Goal: Task Accomplishment & Management: Manage account settings

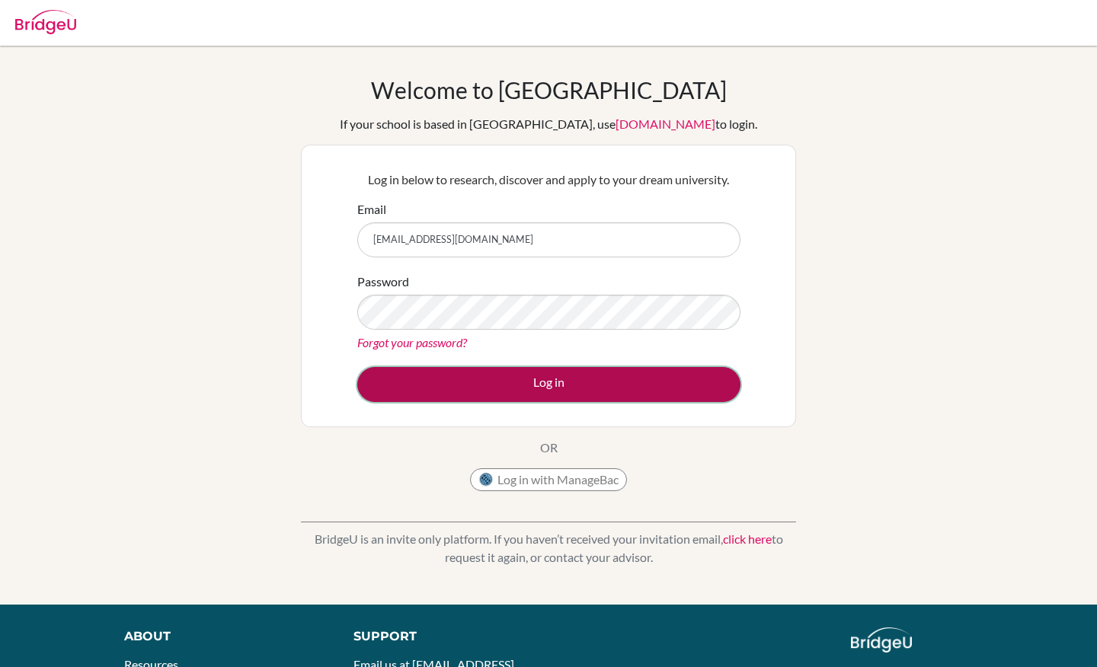
click at [501, 384] on button "Log in" at bounding box center [548, 384] width 383 height 35
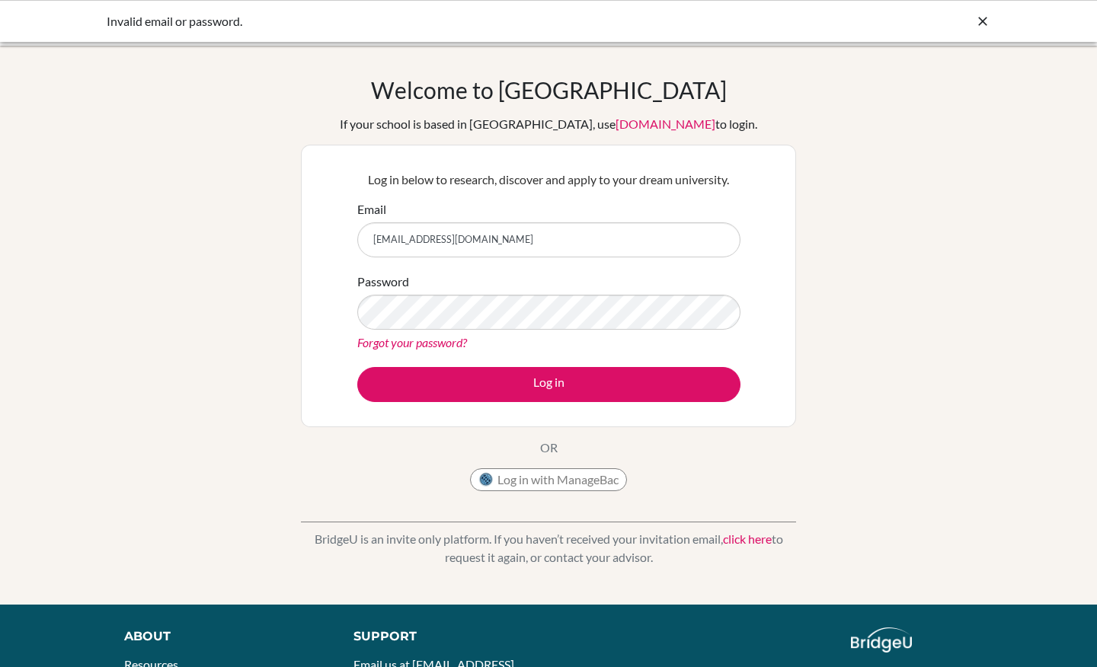
click at [749, 536] on link "click here" at bounding box center [747, 539] width 49 height 14
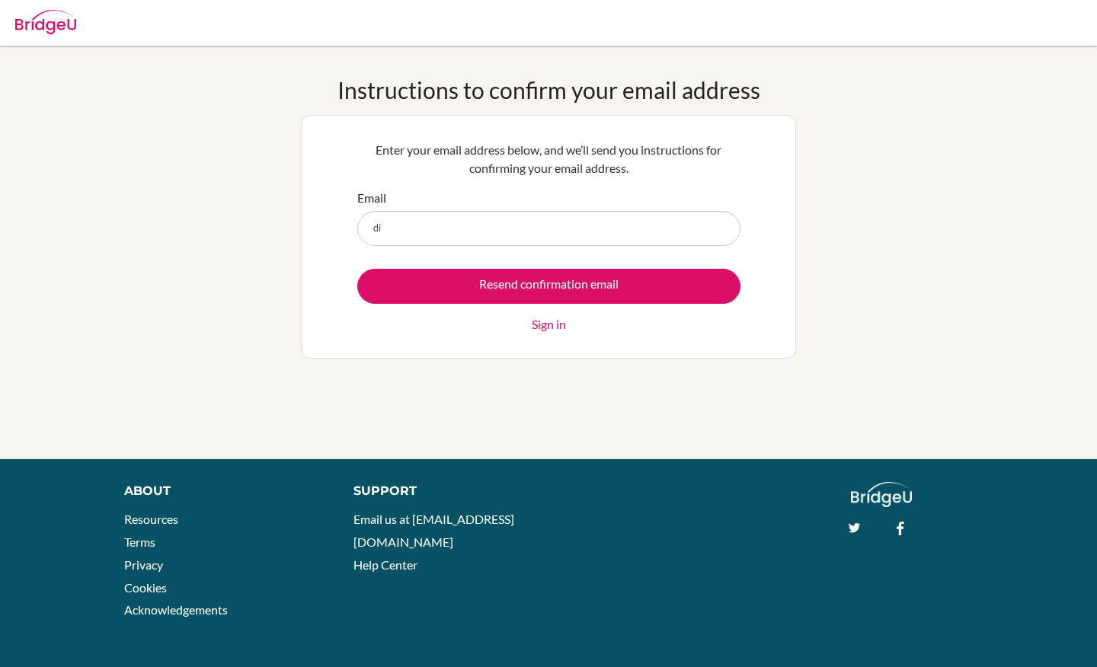
type input "dia"
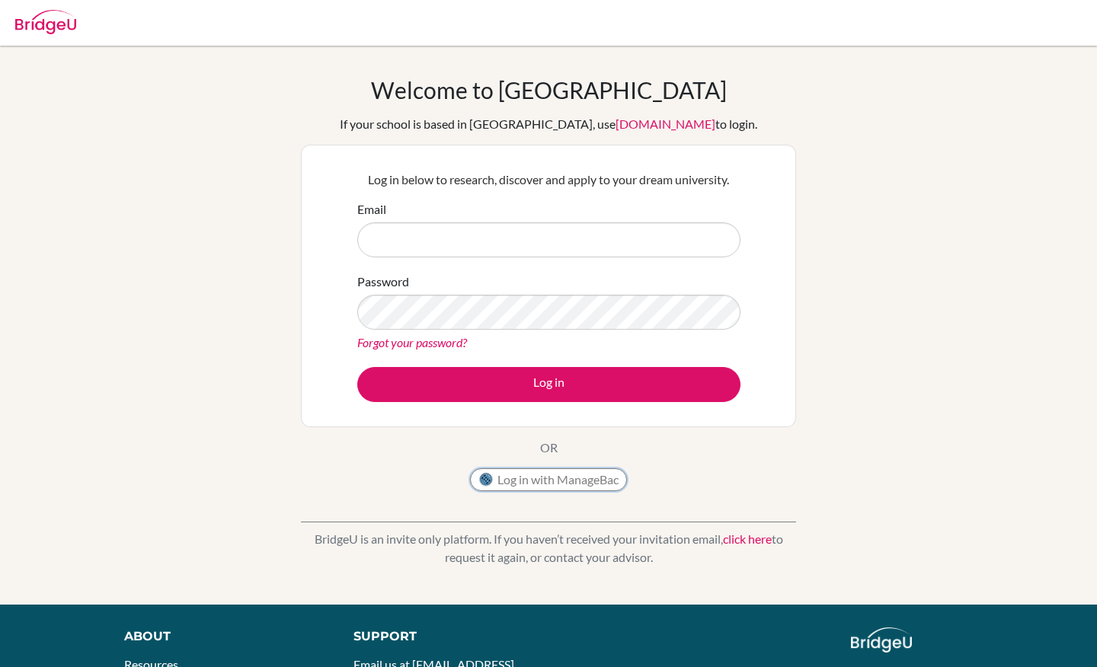
click at [537, 483] on button "Log in with ManageBac" at bounding box center [548, 479] width 157 height 23
click at [540, 478] on button "Log in with ManageBac" at bounding box center [548, 479] width 157 height 23
type input "dia210587@diaestudents.com"
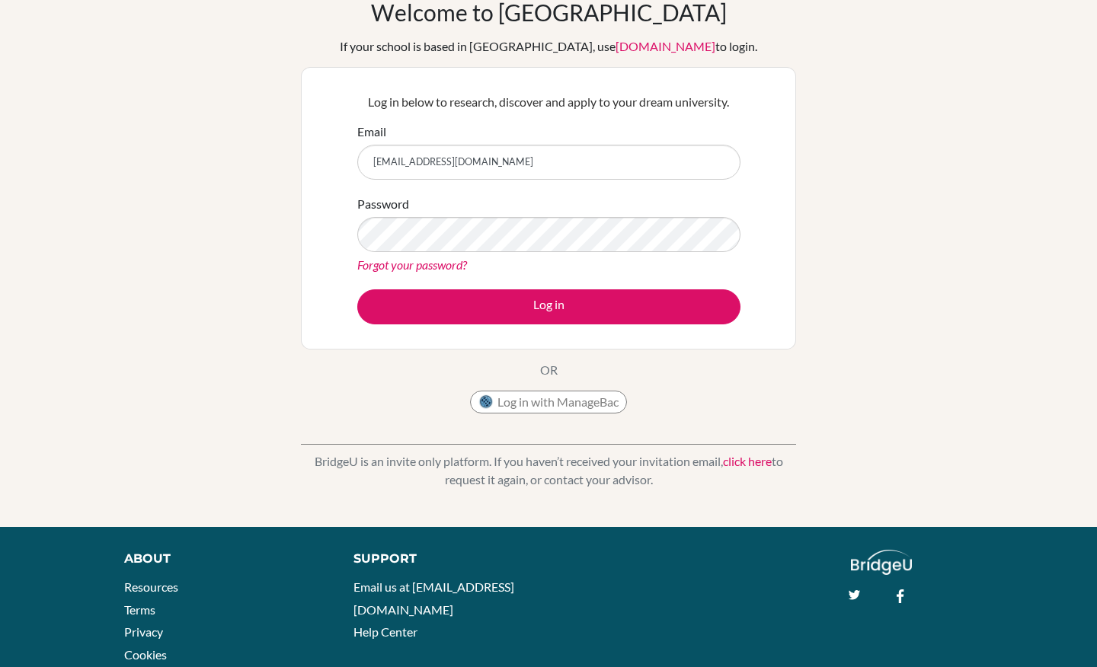
scroll to position [8, 0]
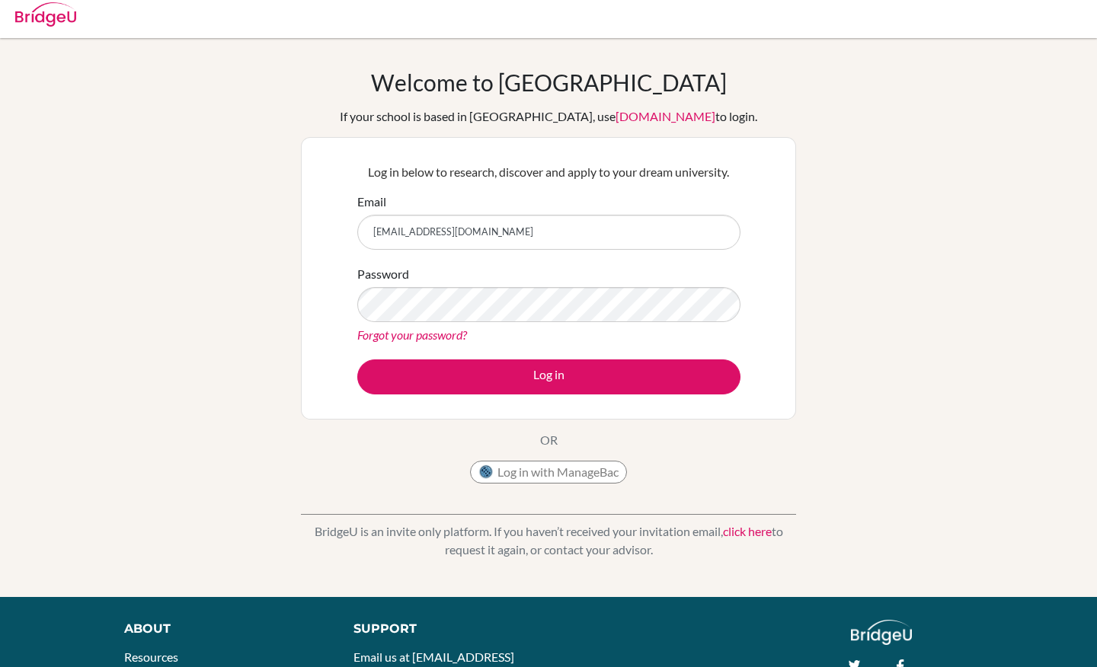
click at [446, 332] on link "Forgot your password?" at bounding box center [412, 335] width 110 height 14
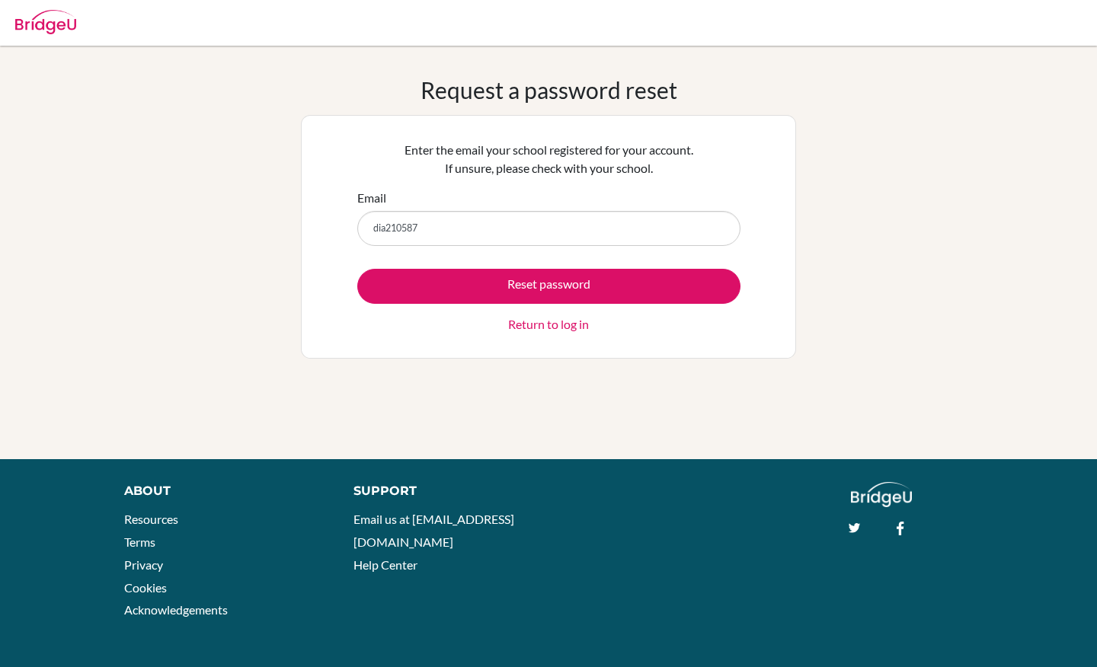
type input "[EMAIL_ADDRESS][DOMAIN_NAME]"
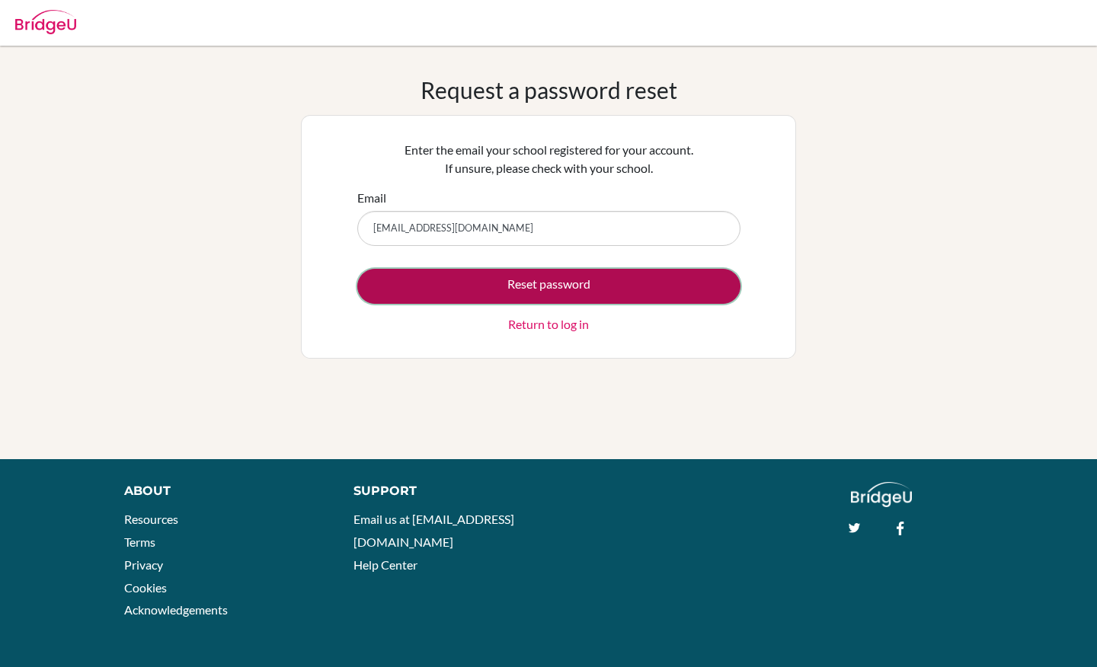
click at [536, 276] on button "Reset password" at bounding box center [548, 286] width 383 height 35
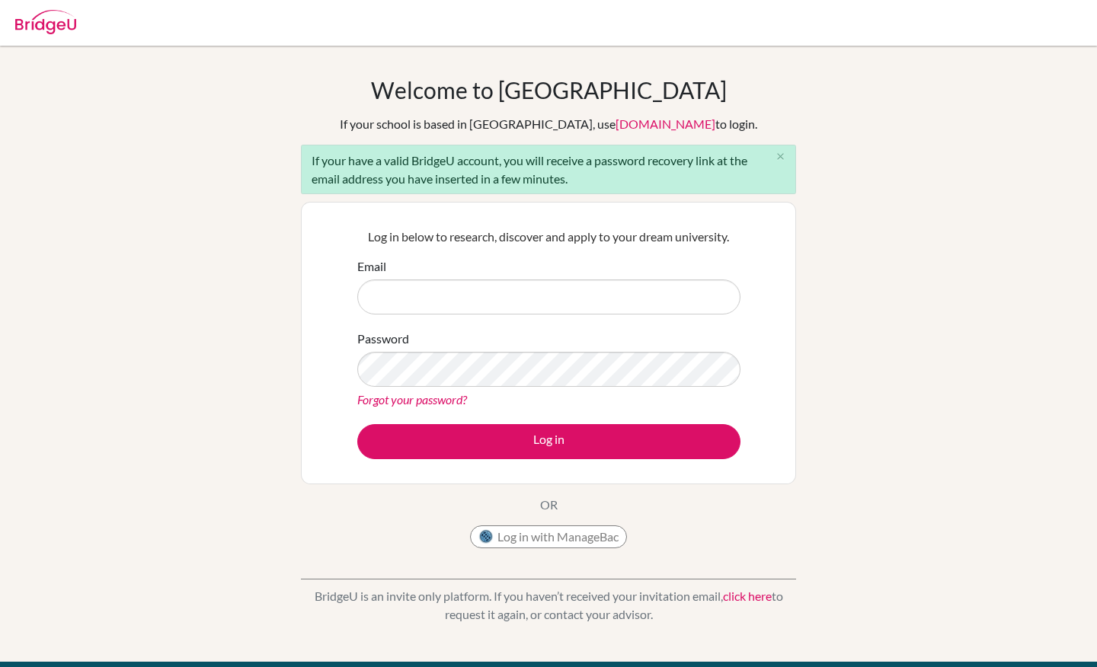
click at [494, 177] on div "If your have a valid BridgeU account, you will receive a password recovery link…" at bounding box center [548, 170] width 495 height 50
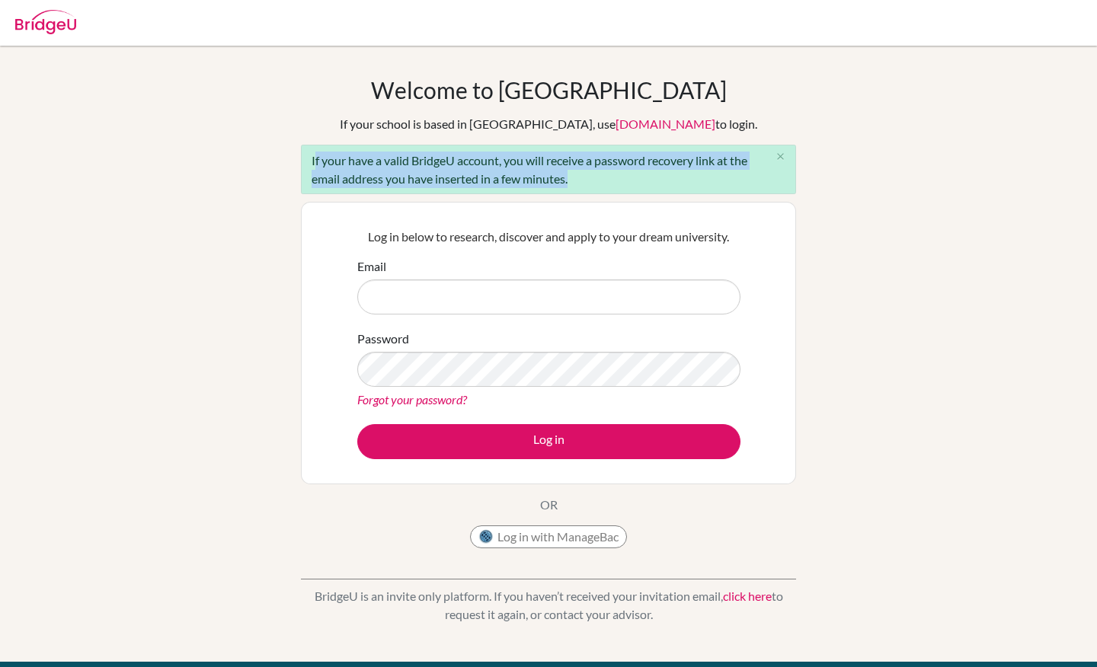
click at [494, 177] on div "If your have a valid BridgeU account, you will receive a password recovery link…" at bounding box center [548, 170] width 495 height 50
click at [495, 179] on div "If your have a valid BridgeU account, you will receive a password recovery link…" at bounding box center [548, 170] width 495 height 50
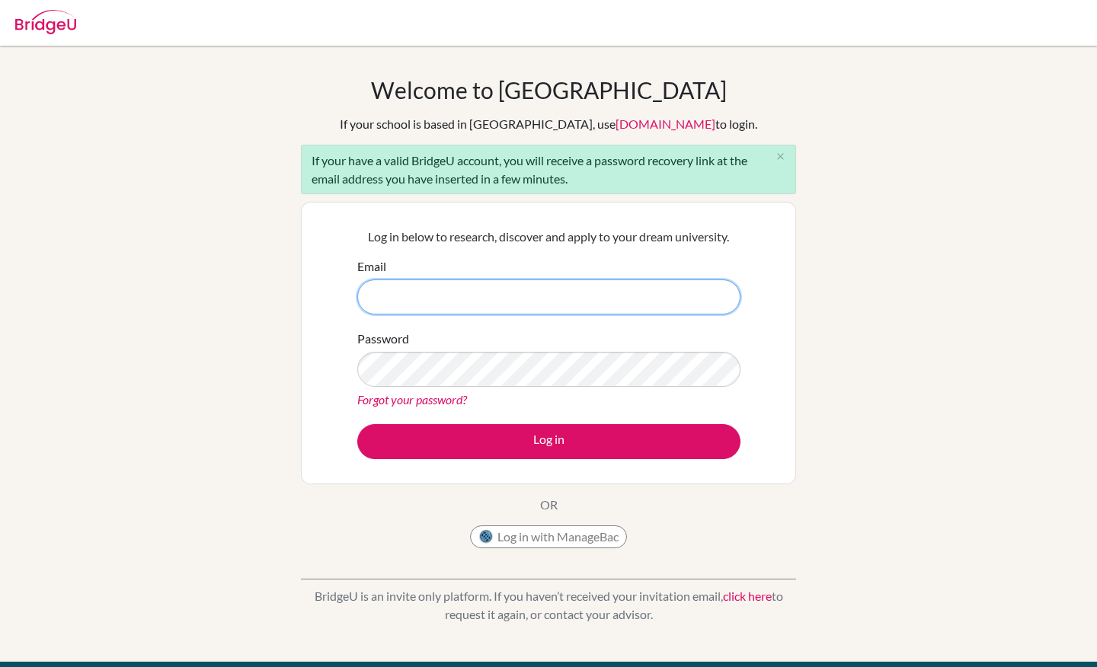
click at [494, 292] on input "Email" at bounding box center [548, 297] width 383 height 35
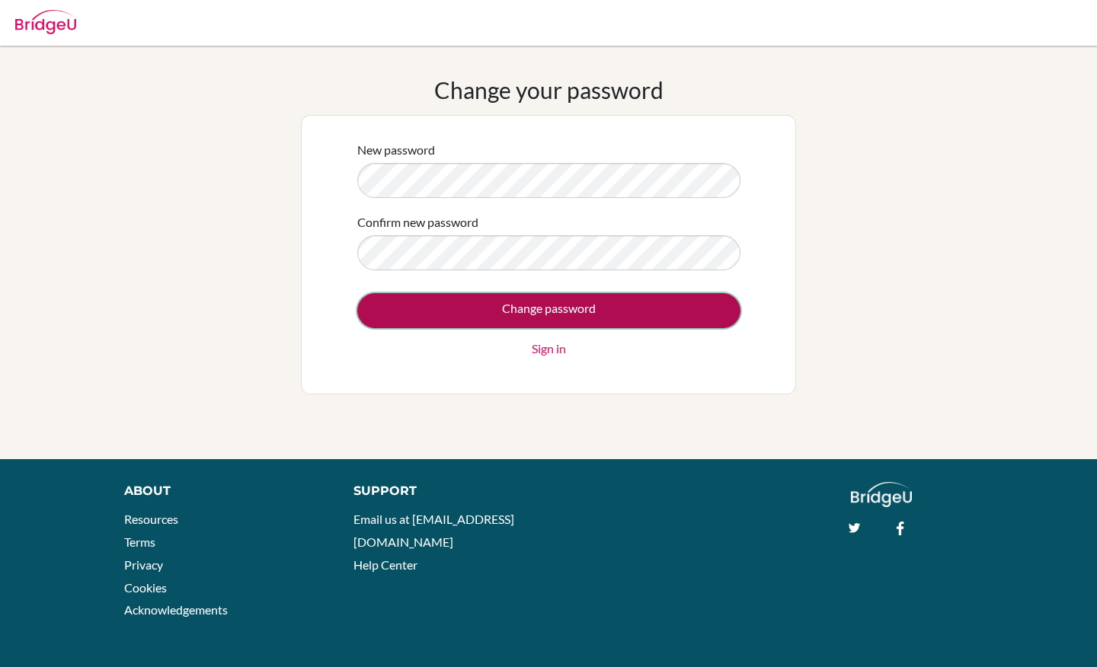
click at [586, 304] on input "Change password" at bounding box center [548, 310] width 383 height 35
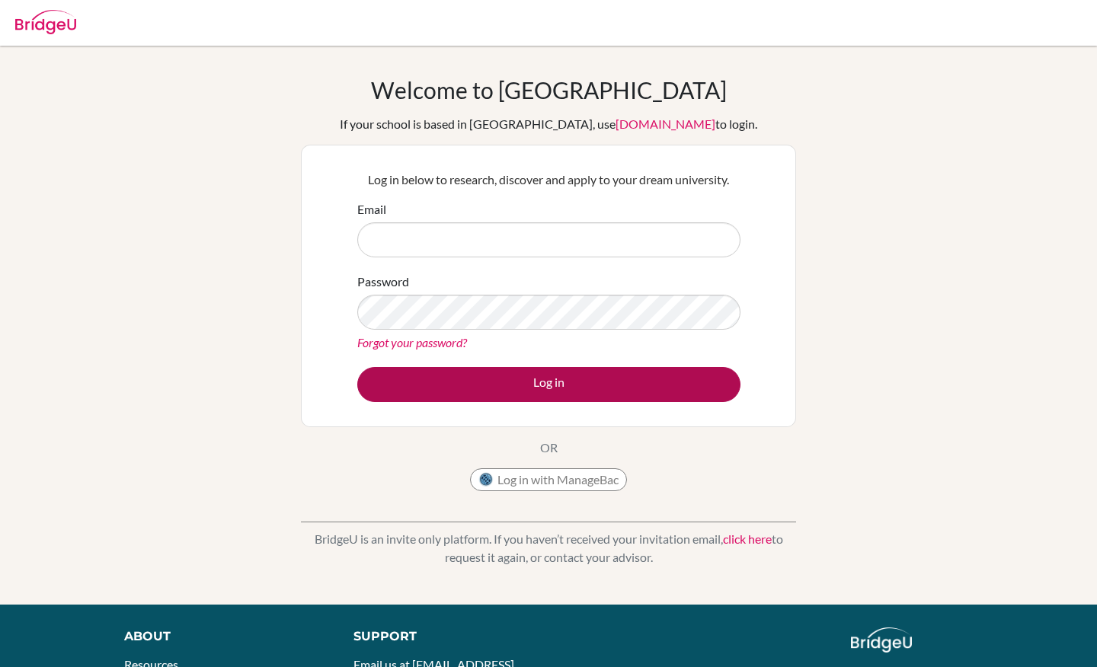
type input "[EMAIL_ADDRESS][DOMAIN_NAME]"
click at [484, 391] on button "Log in" at bounding box center [548, 384] width 383 height 35
